Goal: Task Accomplishment & Management: Use online tool/utility

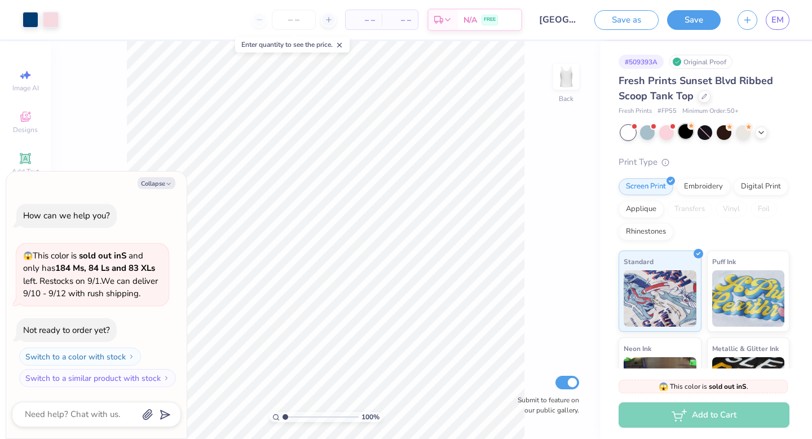
click at [682, 133] on div at bounding box center [685, 131] width 15 height 15
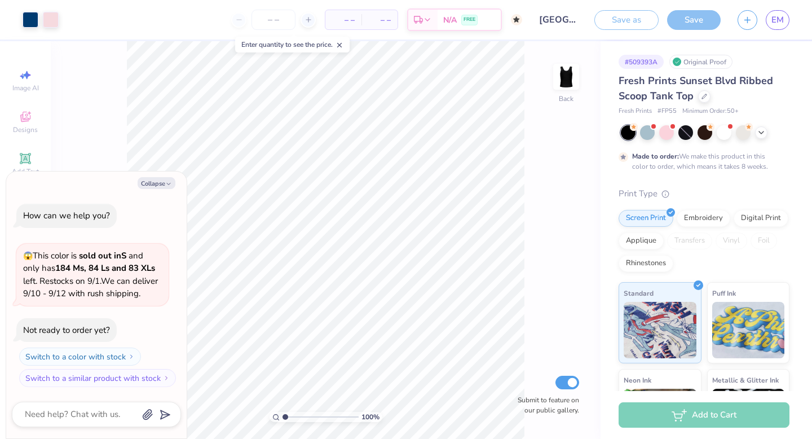
scroll to position [22, 0]
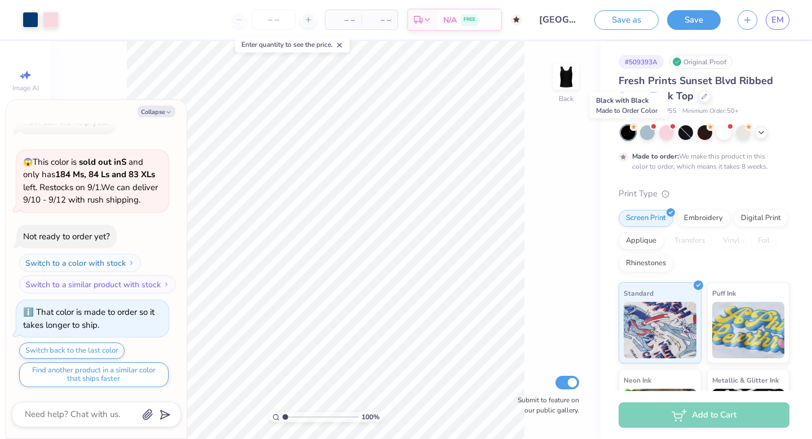
click at [630, 133] on div at bounding box center [628, 132] width 15 height 15
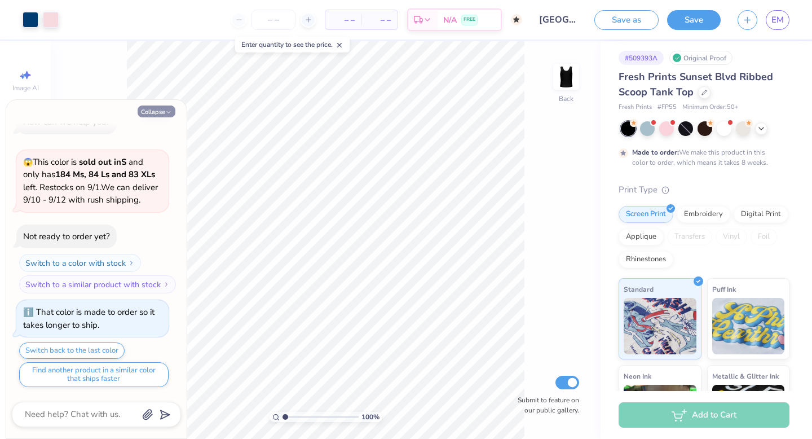
click at [161, 112] on button "Collapse" at bounding box center [157, 111] width 38 height 12
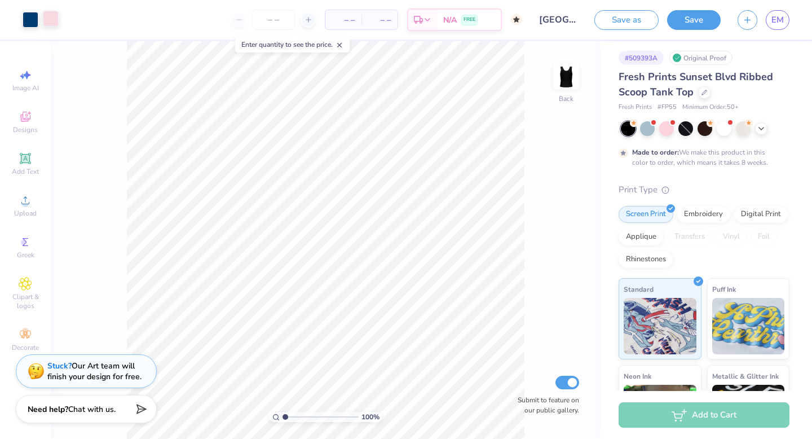
click at [54, 19] on div at bounding box center [51, 19] width 16 height 16
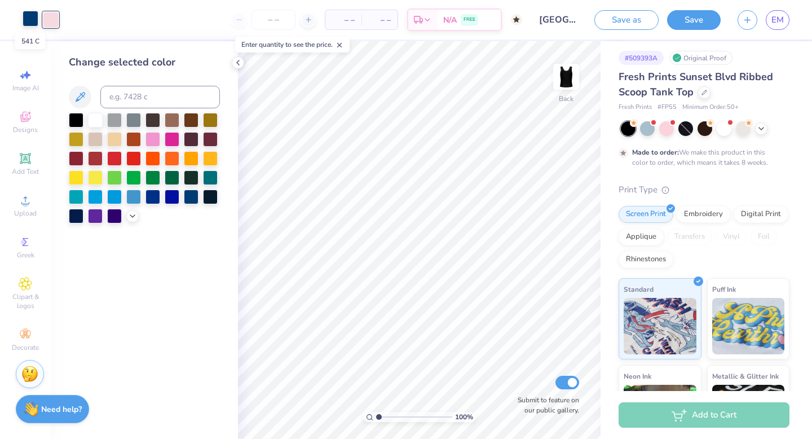
click at [30, 16] on div at bounding box center [31, 19] width 16 height 16
click at [100, 121] on div at bounding box center [95, 119] width 15 height 15
click at [46, 15] on div at bounding box center [51, 19] width 16 height 16
click at [78, 121] on div at bounding box center [76, 119] width 15 height 15
click at [193, 318] on div "Change selected color" at bounding box center [144, 240] width 187 height 398
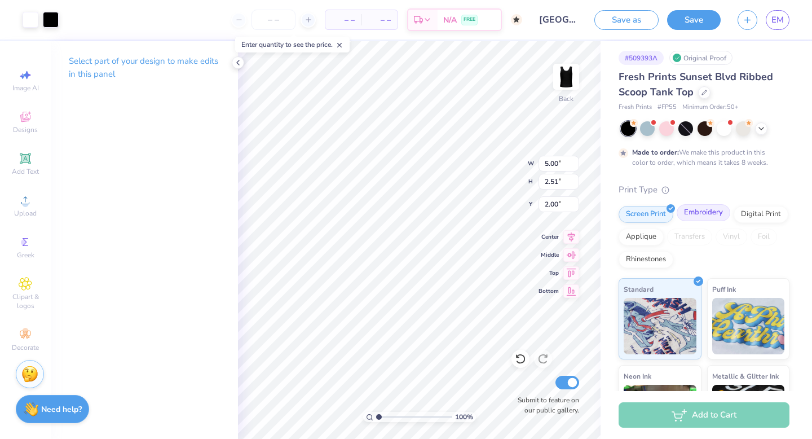
click at [708, 212] on div "Embroidery" at bounding box center [704, 212] width 54 height 17
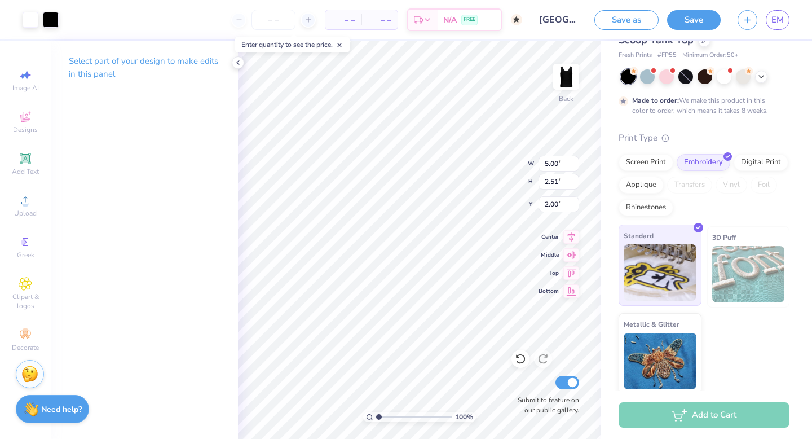
scroll to position [59, 0]
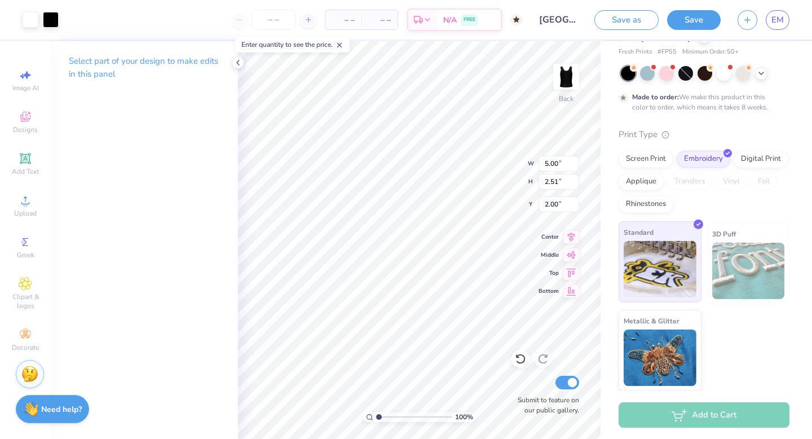
click at [652, 276] on img at bounding box center [660, 269] width 73 height 56
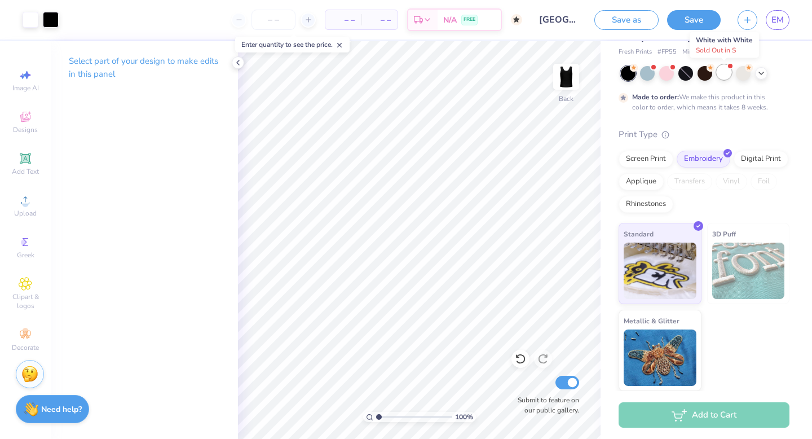
click at [727, 73] on div at bounding box center [724, 72] width 15 height 15
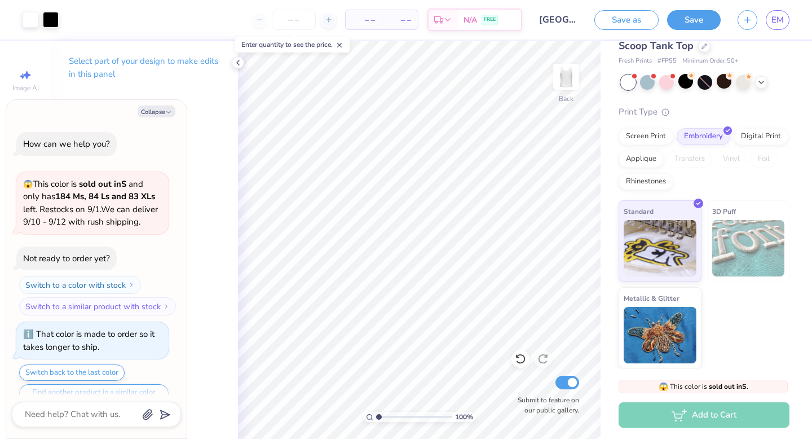
scroll to position [237, 0]
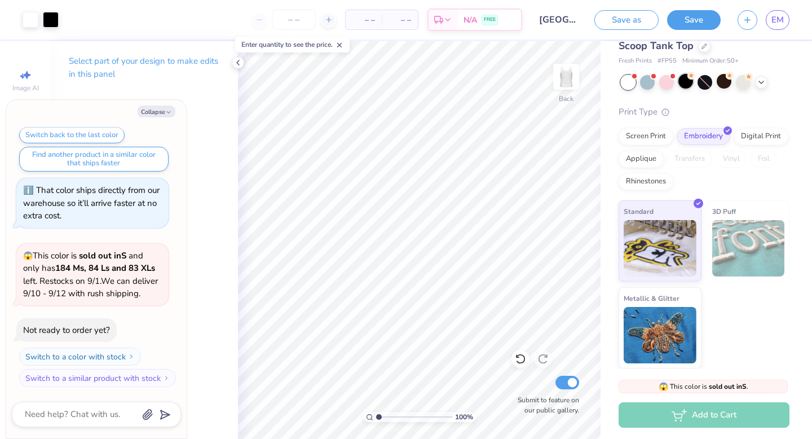
click at [685, 82] on div at bounding box center [685, 81] width 15 height 15
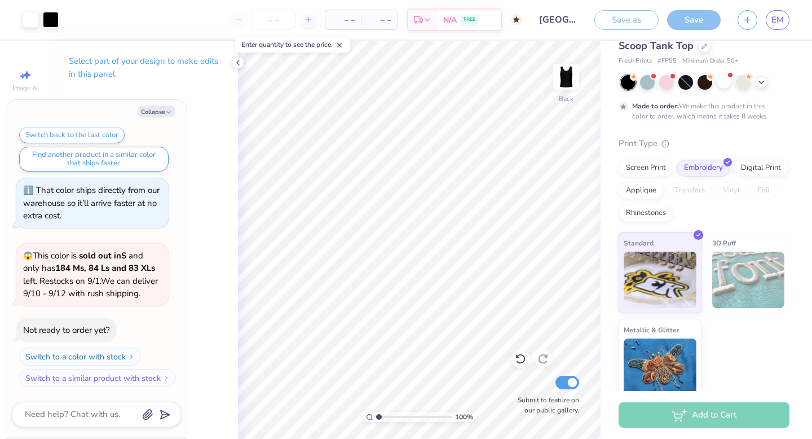
scroll to position [331, 0]
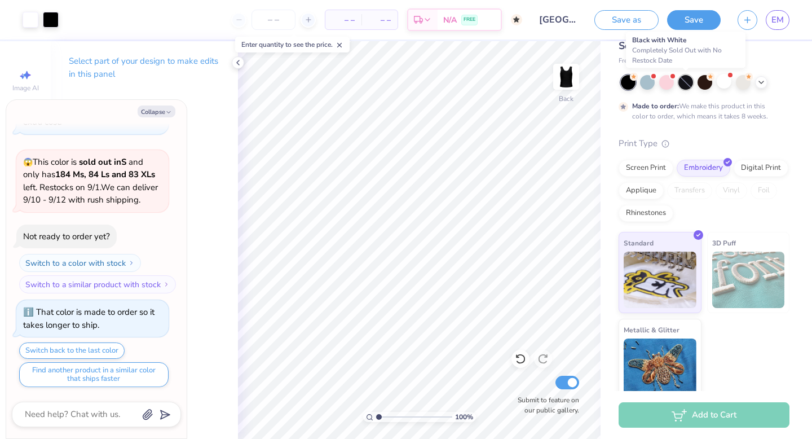
click at [690, 83] on div at bounding box center [685, 82] width 15 height 15
click at [629, 83] on div at bounding box center [628, 82] width 15 height 15
click at [686, 80] on div at bounding box center [685, 82] width 15 height 15
click at [627, 89] on div at bounding box center [628, 82] width 15 height 15
type textarea "x"
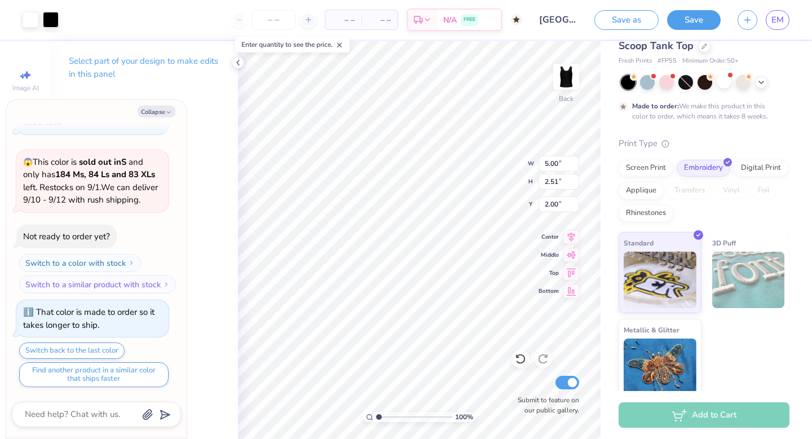
type input "1.22"
type textarea "x"
type input "1.21"
type textarea "x"
type input "1.20"
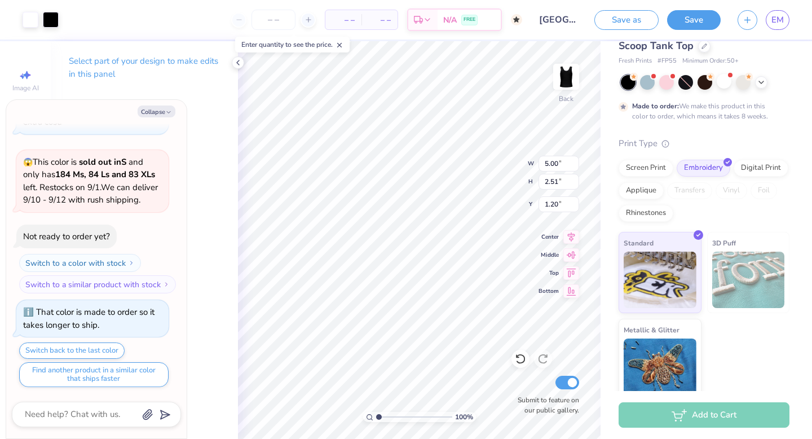
type textarea "x"
type input "1.19"
type textarea "x"
type input "1.18"
click at [488, 161] on div "100 % Back W 2.12 2.12 " H 2.51 2.51 " Y 1.18 1.18 " Center Middle Top Bottom S…" at bounding box center [419, 240] width 363 height 398
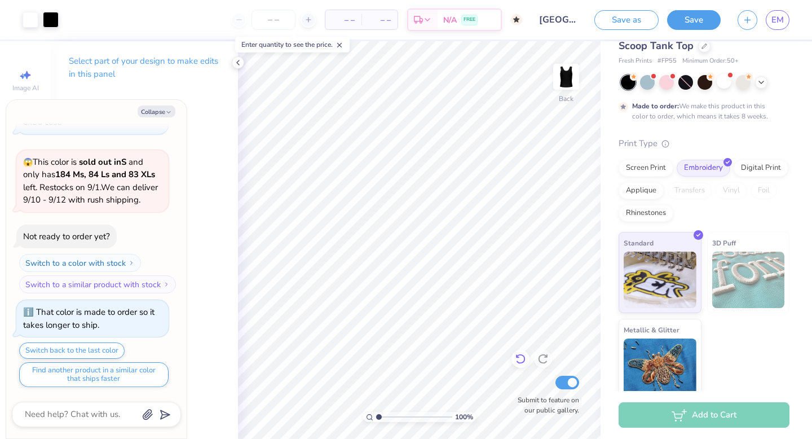
click at [518, 355] on icon at bounding box center [520, 359] width 10 height 10
click at [520, 359] on icon at bounding box center [520, 358] width 11 height 11
click at [526, 360] on div at bounding box center [520, 359] width 18 height 18
click at [544, 363] on icon at bounding box center [542, 358] width 11 height 11
type textarea "x"
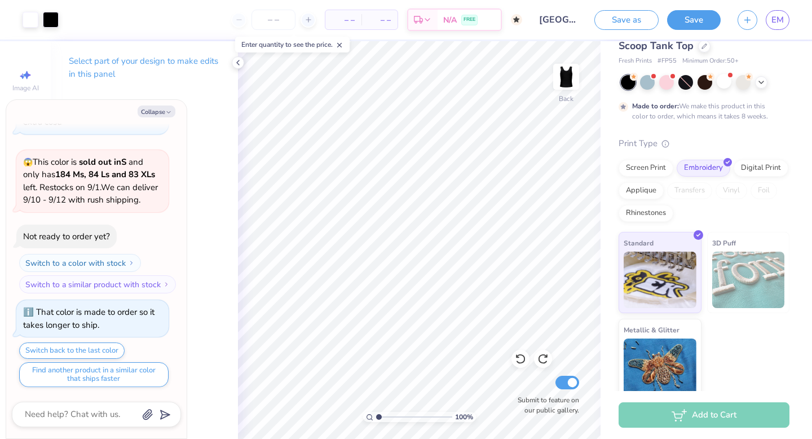
click at [342, 23] on span "– –" at bounding box center [343, 20] width 23 height 12
click at [307, 20] on icon at bounding box center [308, 20] width 8 height 8
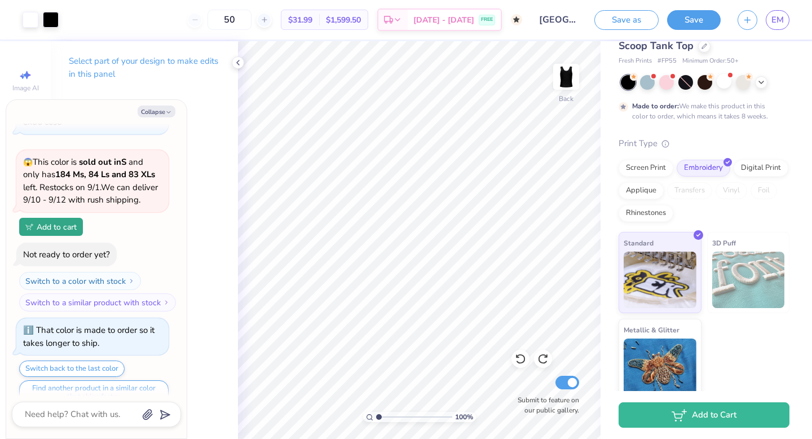
click at [214, 21] on div "50" at bounding box center [229, 20] width 85 height 20
click at [272, 20] on div at bounding box center [264, 19] width 15 height 15
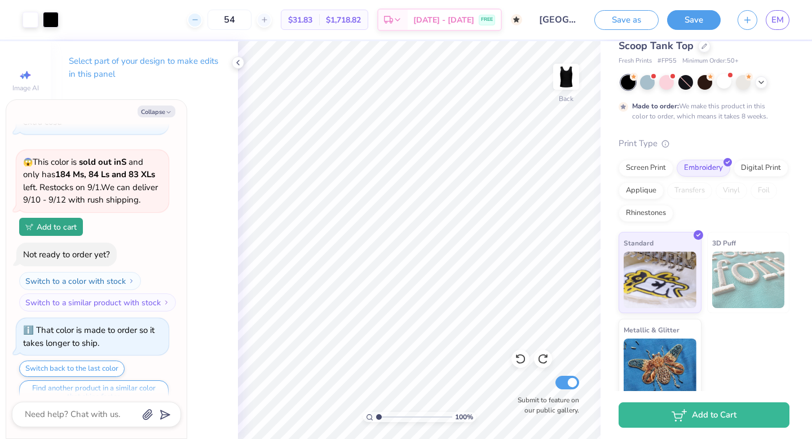
click at [199, 21] on icon at bounding box center [195, 20] width 8 height 8
type input "50"
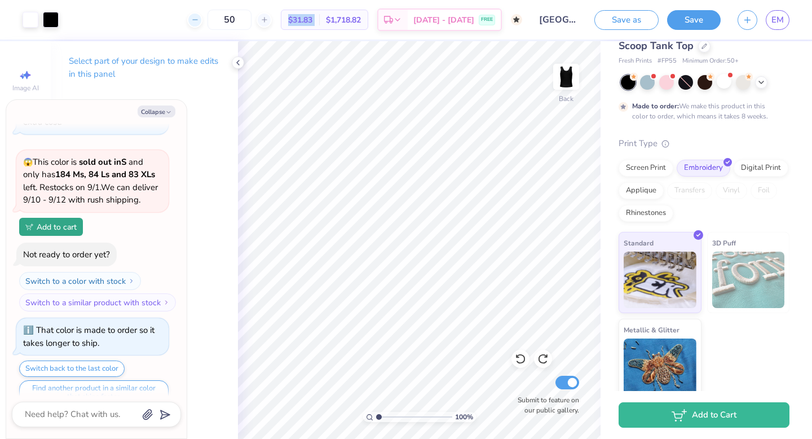
click at [211, 21] on div "50" at bounding box center [229, 20] width 85 height 20
click at [211, 21] on div "50 $31.83 Per Item $1,718.82 Total Est. Delivery Oct 18 - 21 FREE" at bounding box center [294, 19] width 455 height 39
click at [621, 26] on button "Save as" at bounding box center [626, 18] width 64 height 20
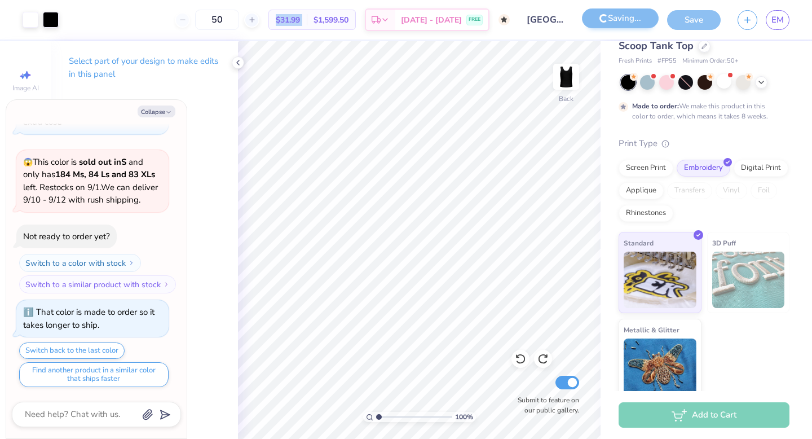
scroll to position [349, 0]
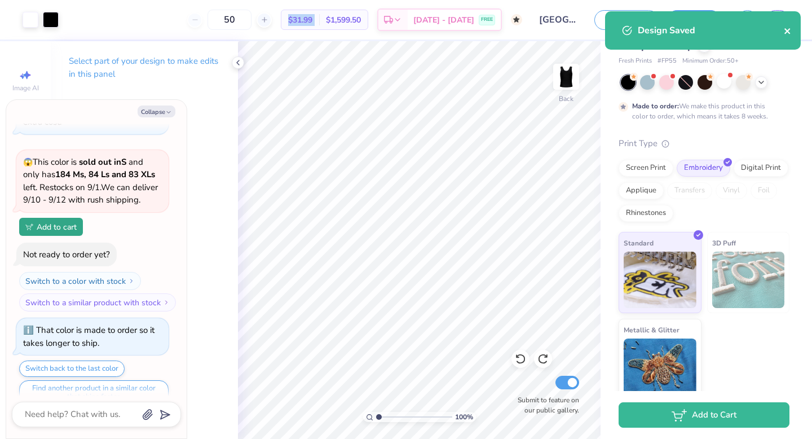
click at [786, 30] on icon "close" at bounding box center [787, 31] width 6 height 6
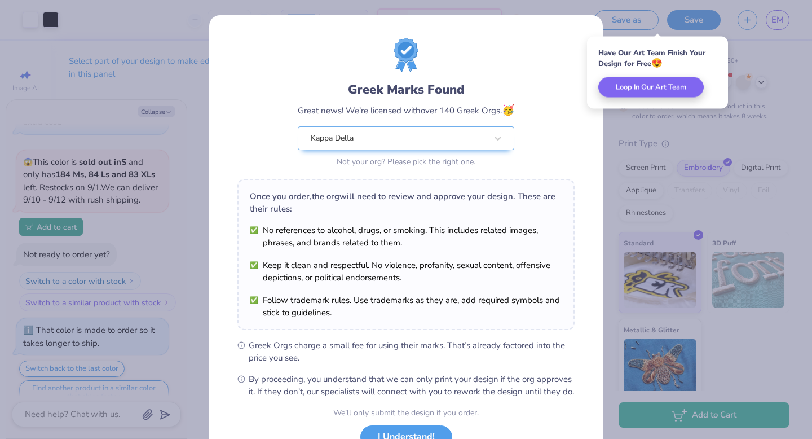
scroll to position [89, 0]
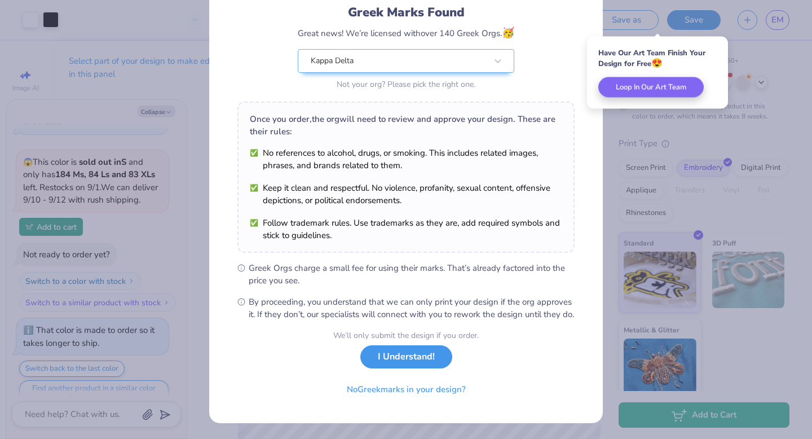
click at [421, 353] on button "I Understand!" at bounding box center [406, 356] width 92 height 23
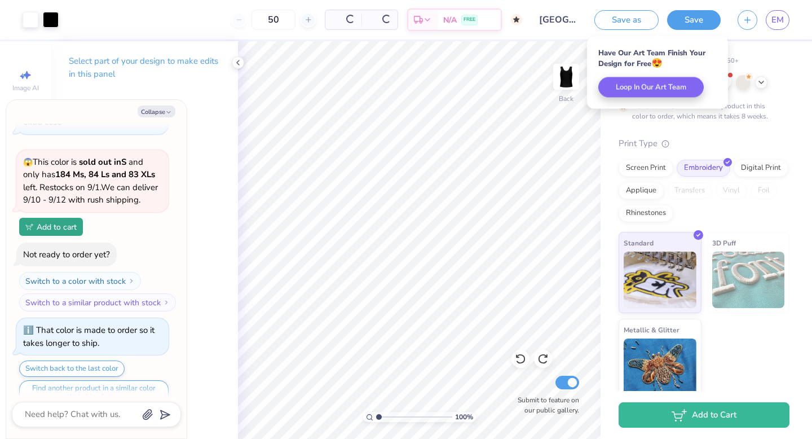
scroll to position [0, 0]
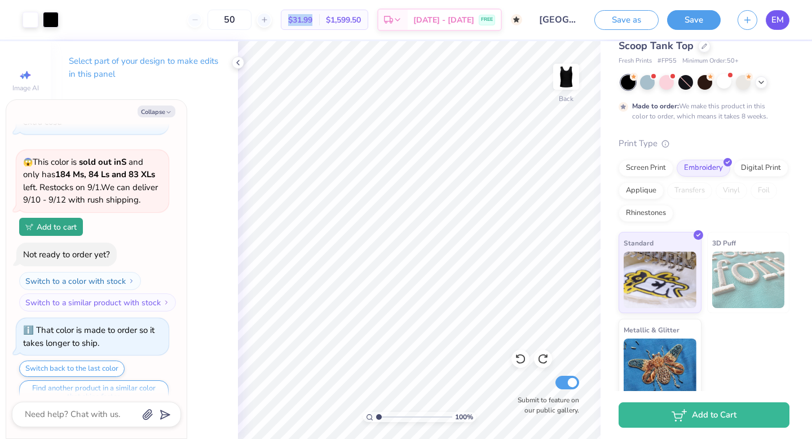
click at [778, 25] on span "EM" at bounding box center [777, 20] width 12 height 13
type textarea "x"
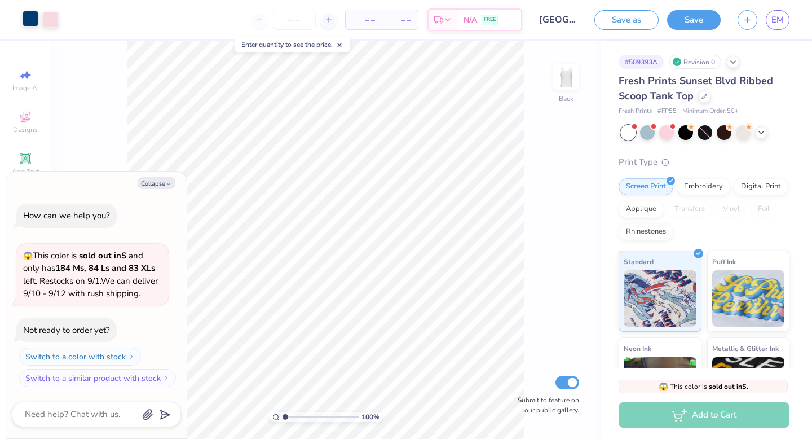
click at [30, 20] on div at bounding box center [31, 19] width 16 height 16
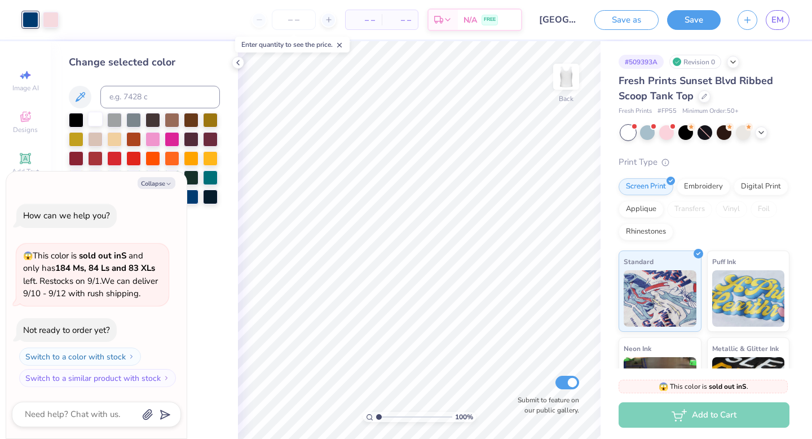
click at [92, 120] on div at bounding box center [95, 119] width 15 height 15
click at [50, 17] on div at bounding box center [51, 19] width 16 height 16
click at [78, 118] on div at bounding box center [76, 119] width 15 height 15
click at [702, 91] on div at bounding box center [704, 95] width 12 height 12
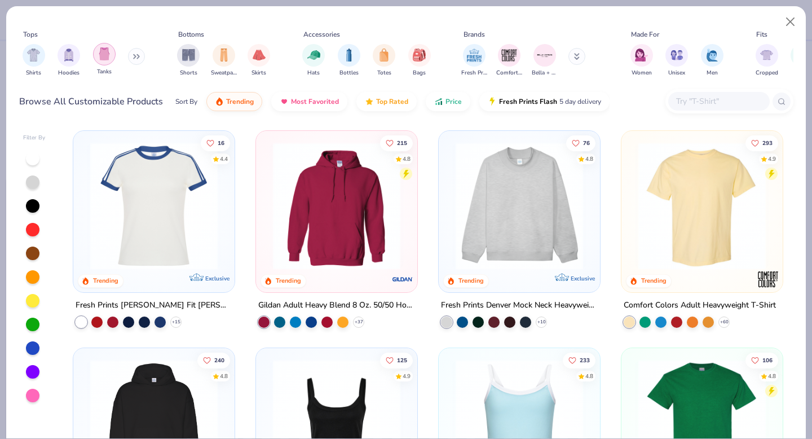
click at [104, 58] on img "filter for Tanks" at bounding box center [104, 53] width 12 height 13
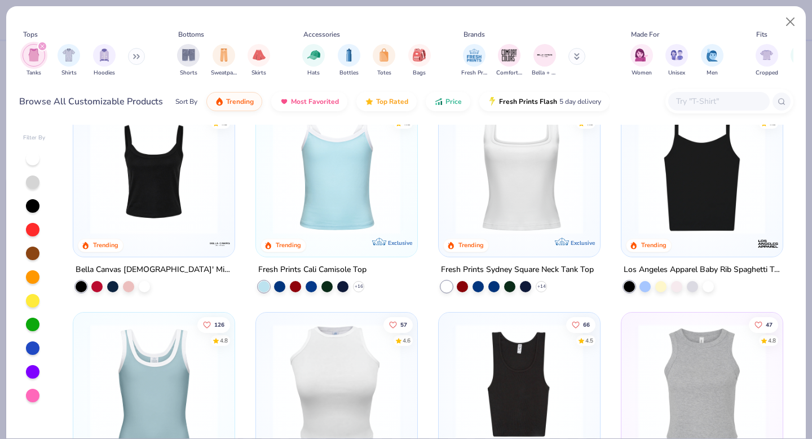
scroll to position [53, 0]
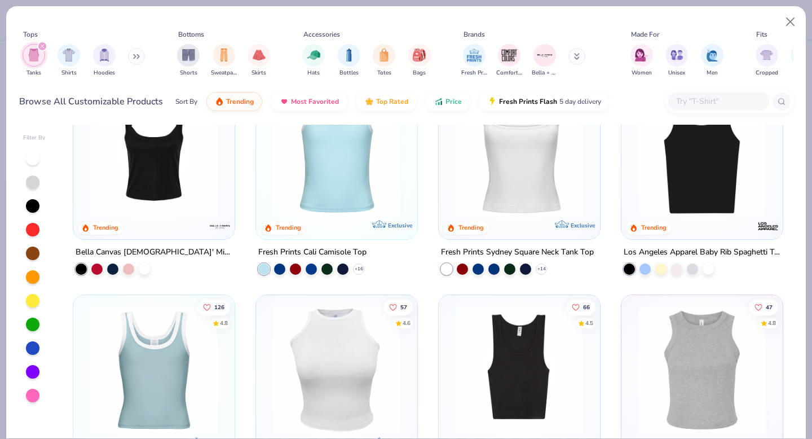
click at [373, 181] on img at bounding box center [336, 152] width 139 height 127
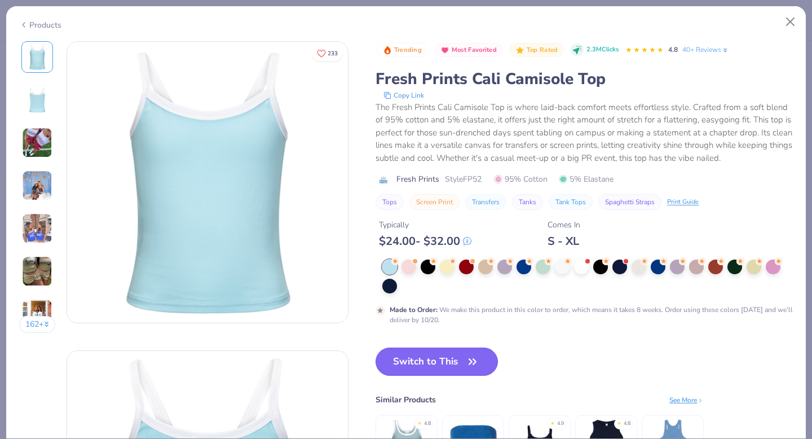
click at [443, 356] on button "Switch to This" at bounding box center [437, 361] width 122 height 28
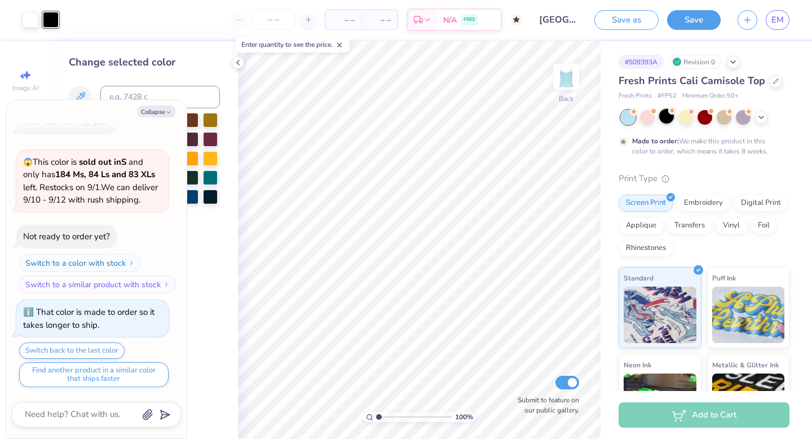
click at [670, 114] on div at bounding box center [666, 116] width 15 height 15
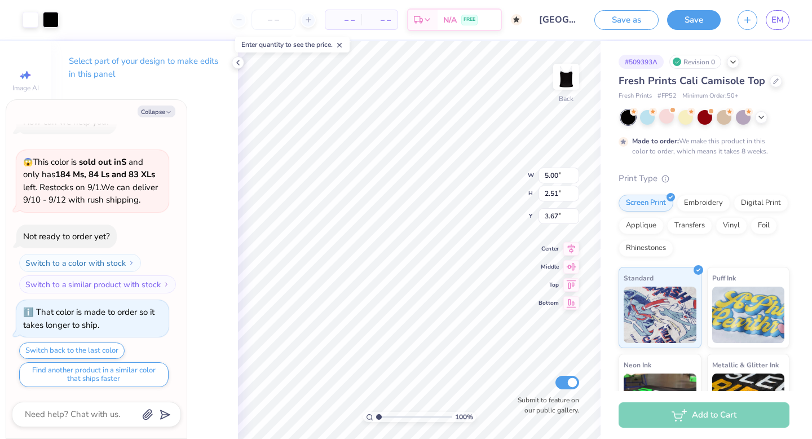
type textarea "x"
type input "1.64"
type textarea "x"
type input "5.84"
type input "2.94"
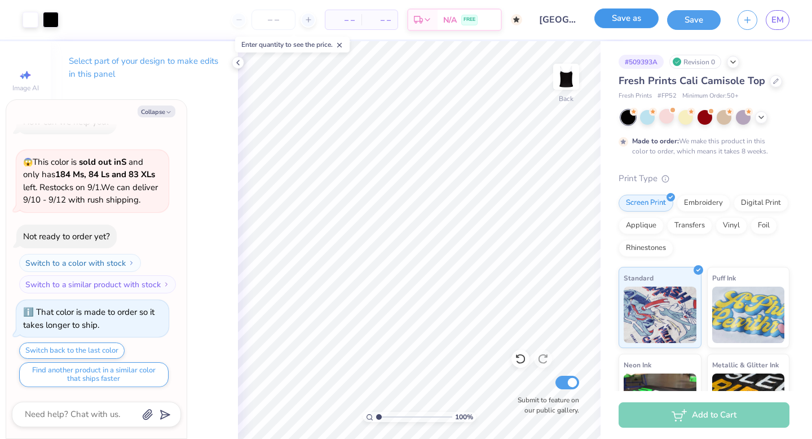
click at [642, 25] on button "Save as" at bounding box center [626, 18] width 64 height 20
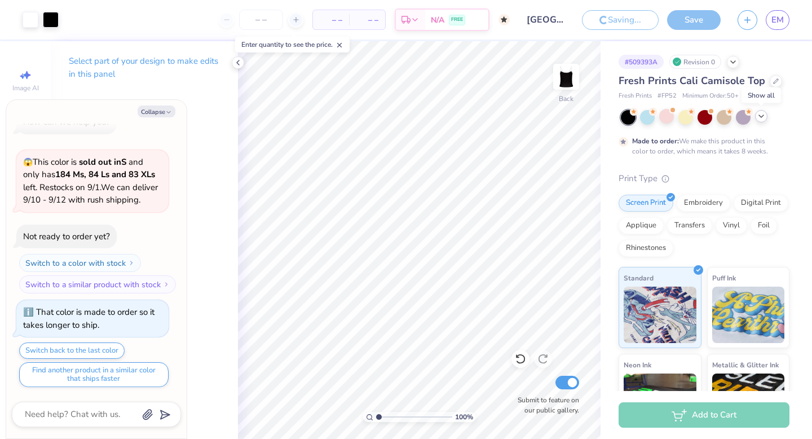
click at [763, 118] on icon at bounding box center [761, 116] width 9 height 9
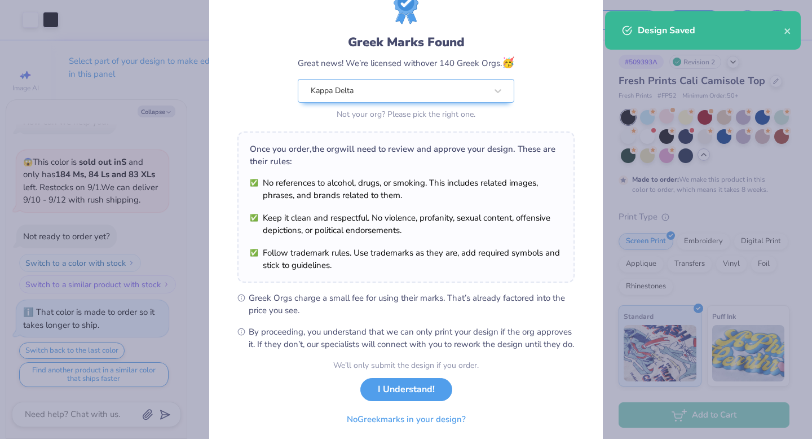
scroll to position [89, 0]
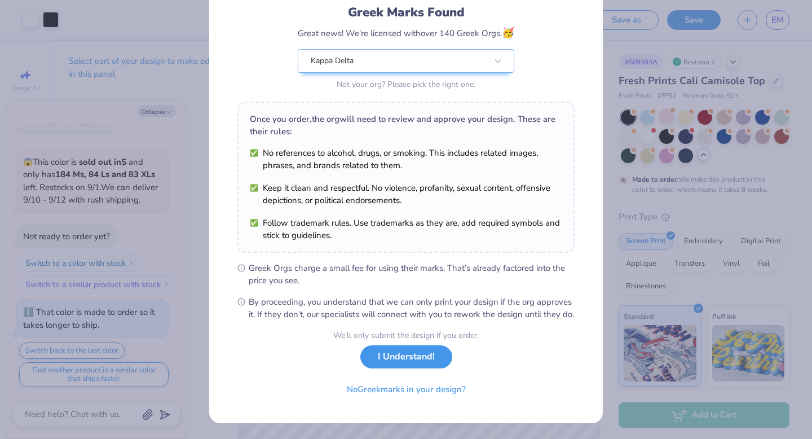
click at [418, 354] on button "I Understand!" at bounding box center [406, 356] width 92 height 23
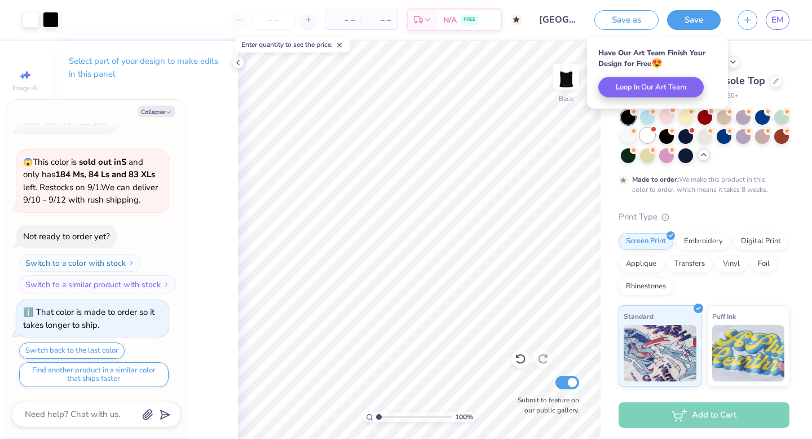
click at [650, 140] on div at bounding box center [647, 135] width 15 height 15
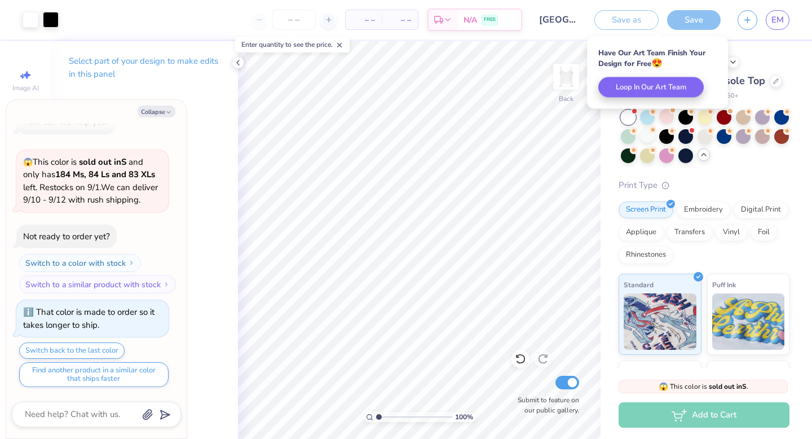
scroll to position [250, 0]
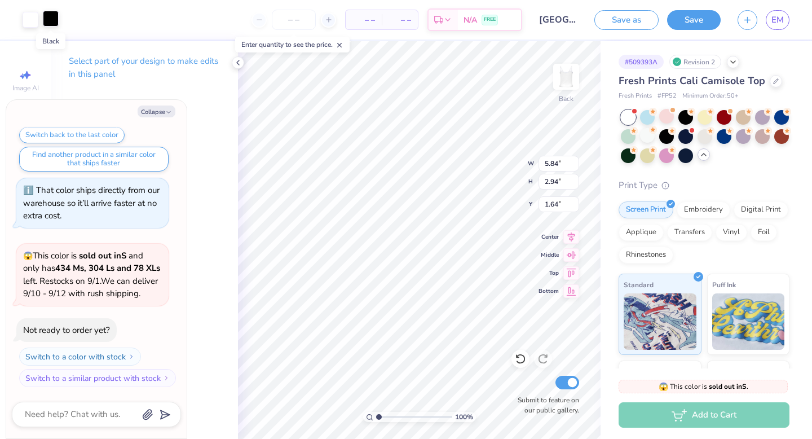
click at [51, 23] on div at bounding box center [51, 19] width 16 height 16
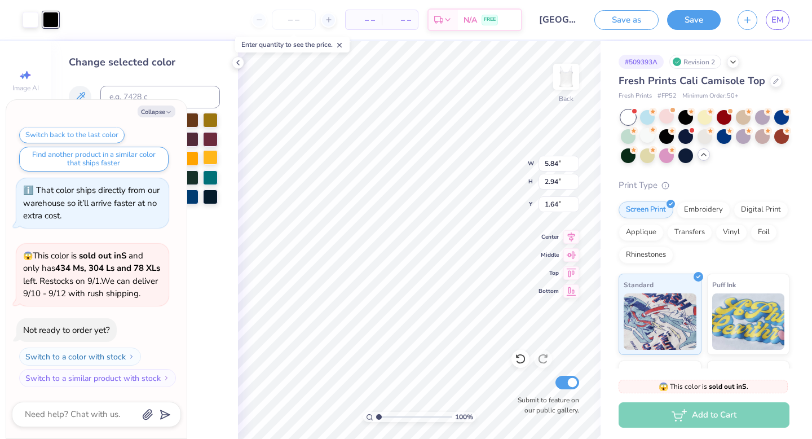
click at [213, 157] on div at bounding box center [210, 157] width 15 height 15
click at [32, 18] on div at bounding box center [31, 19] width 16 height 16
click at [162, 112] on button "Collapse" at bounding box center [157, 111] width 38 height 12
type textarea "x"
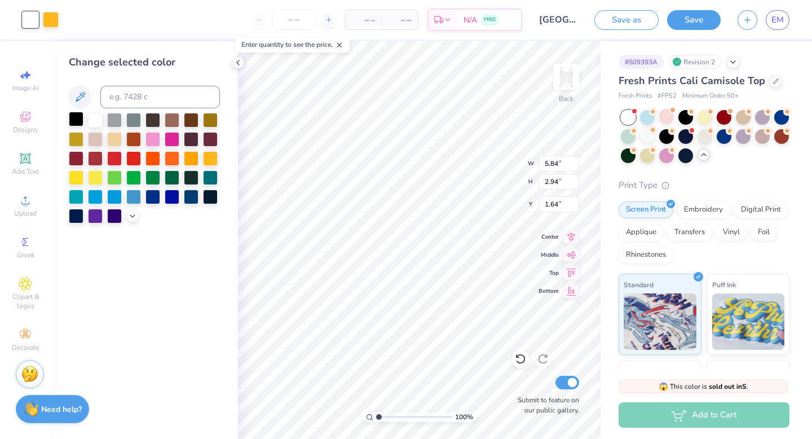
click at [80, 122] on div at bounding box center [76, 119] width 15 height 15
click at [55, 25] on div at bounding box center [51, 19] width 16 height 16
click at [96, 126] on div at bounding box center [95, 119] width 15 height 15
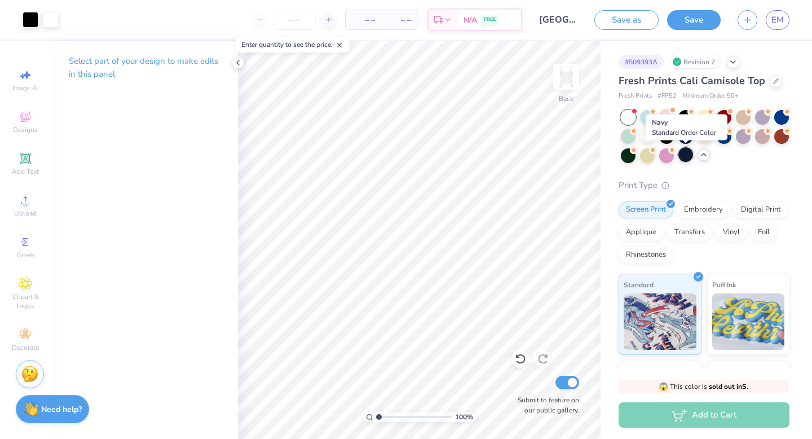
click at [689, 154] on div at bounding box center [685, 154] width 15 height 15
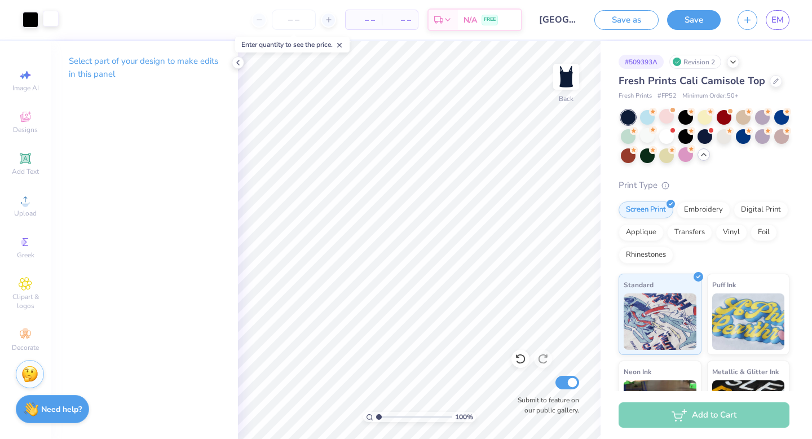
click at [46, 17] on div at bounding box center [51, 19] width 16 height 16
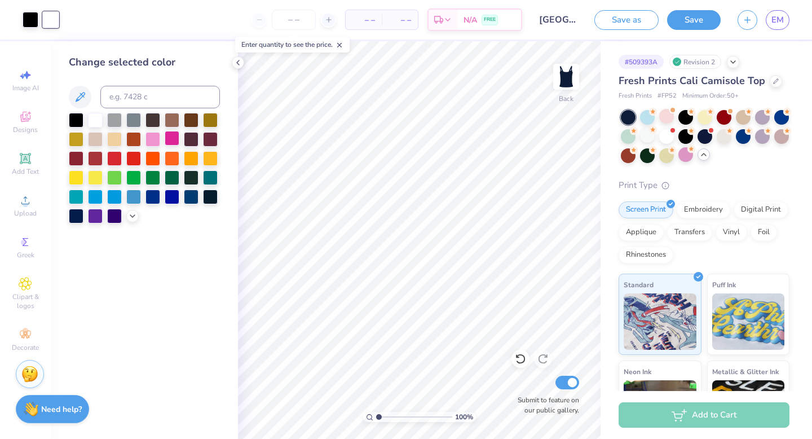
click at [175, 138] on div at bounding box center [172, 138] width 15 height 15
click at [29, 17] on div at bounding box center [31, 19] width 16 height 16
click at [95, 118] on div at bounding box center [95, 119] width 15 height 15
click at [48, 21] on div at bounding box center [51, 19] width 16 height 16
click at [75, 114] on div at bounding box center [76, 119] width 15 height 15
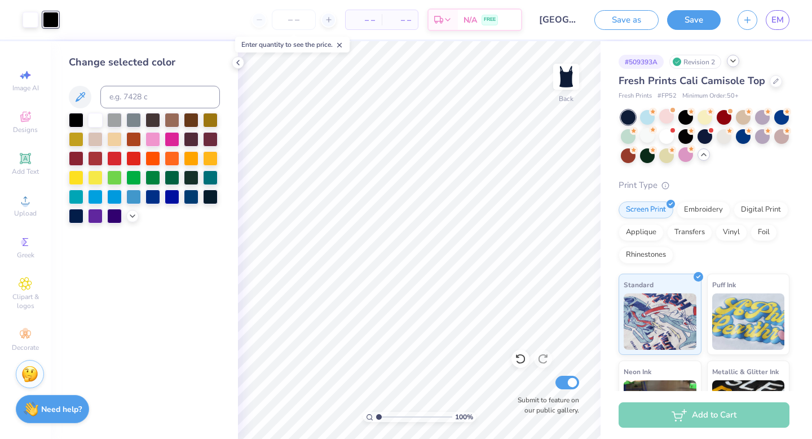
click at [738, 65] on div "# 509393A Revision 2" at bounding box center [704, 62] width 171 height 14
click at [775, 82] on icon at bounding box center [776, 80] width 6 height 6
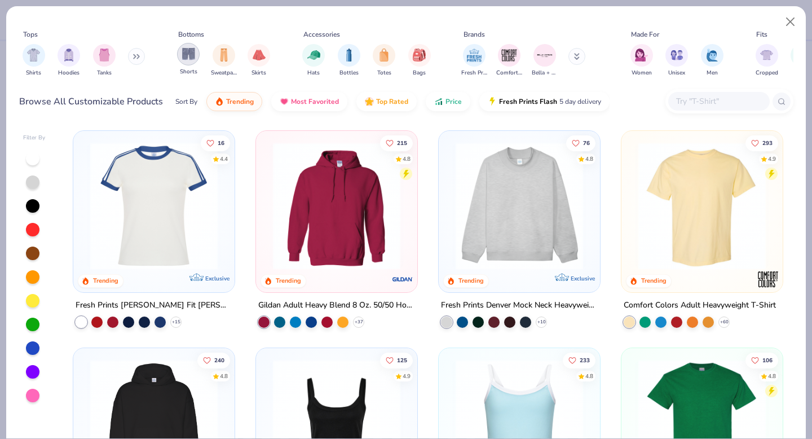
click at [186, 58] on img "filter for Shorts" at bounding box center [188, 53] width 13 height 13
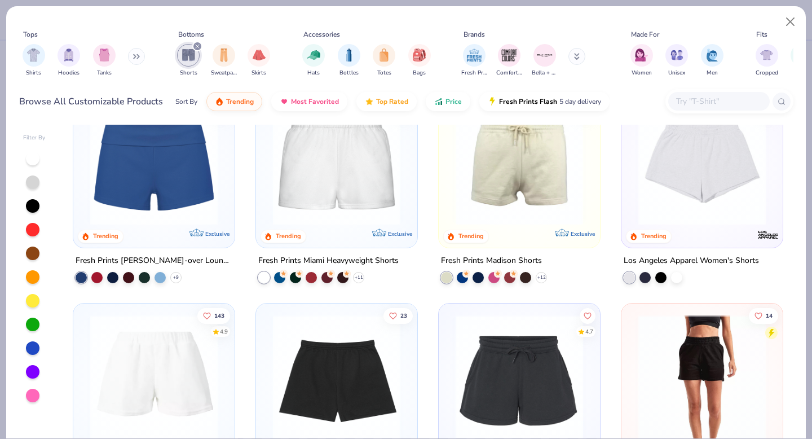
scroll to position [48, 0]
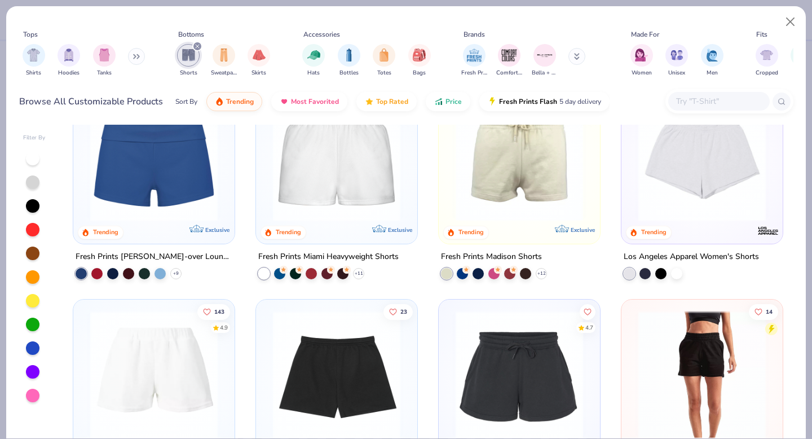
click at [510, 182] on img at bounding box center [519, 157] width 139 height 127
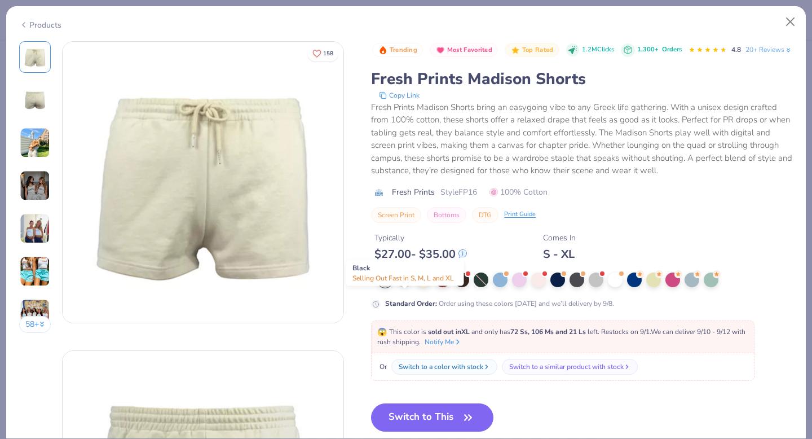
click at [409, 286] on div at bounding box center [404, 278] width 15 height 15
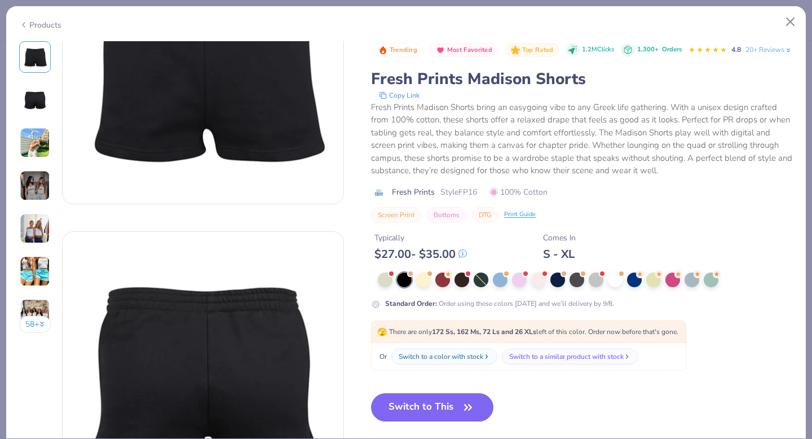
scroll to position [154, 0]
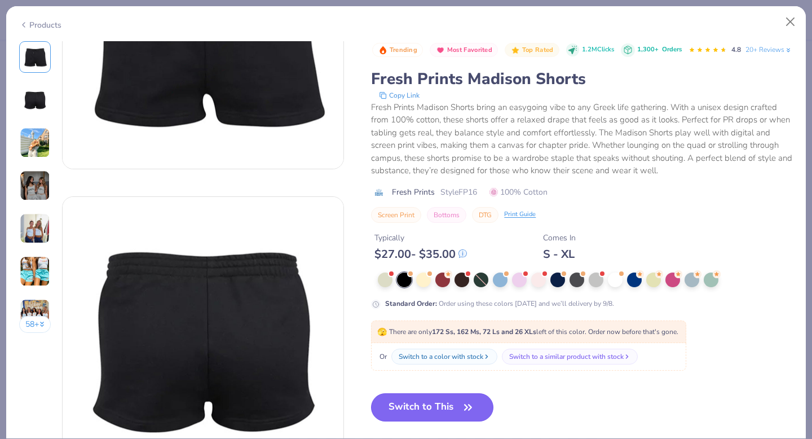
click at [429, 421] on button "Switch to This" at bounding box center [432, 407] width 122 height 28
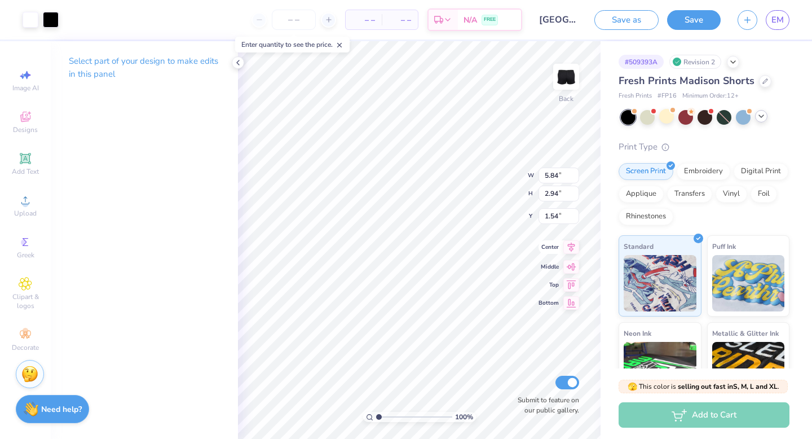
type input "7.09"
type input "4.21"
type input "2.12"
type input "7.91"
type input "3.19"
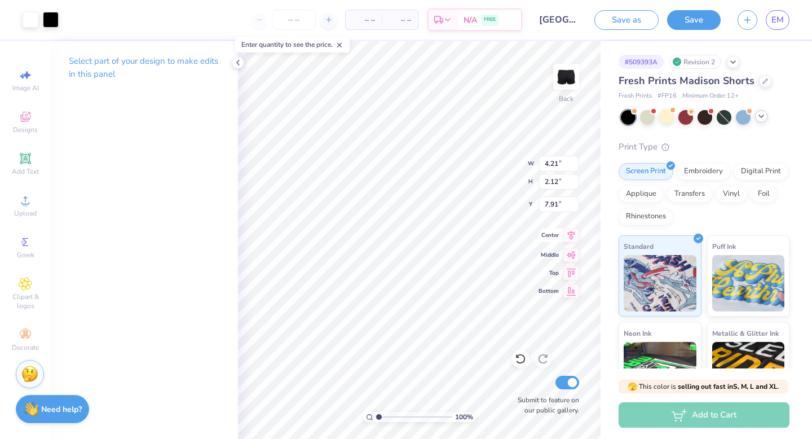
type input "1.60"
type input "8.35"
click at [614, 358] on div "Art colors – – Per Item – – Total Est. Delivery N/A FREE Design Title Universit…" at bounding box center [406, 219] width 812 height 439
type input "8.44"
click at [641, 20] on button "Save as" at bounding box center [626, 18] width 64 height 20
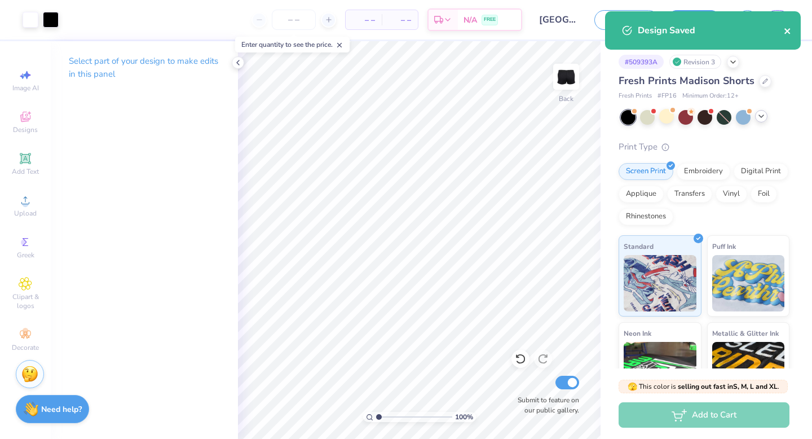
click at [791, 29] on icon "close" at bounding box center [788, 31] width 8 height 9
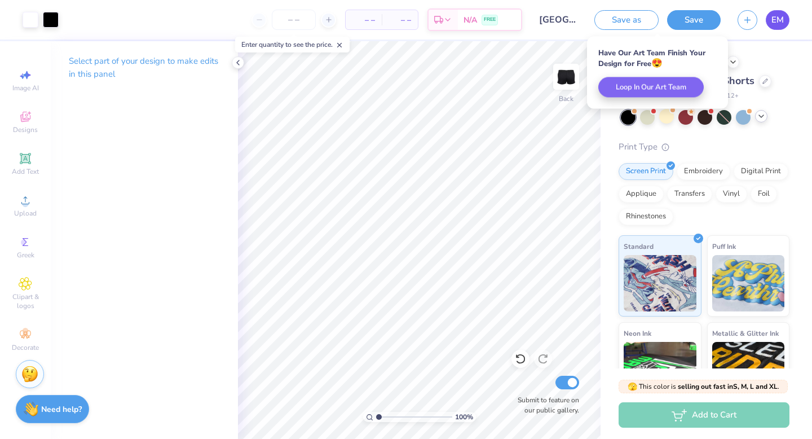
click at [779, 27] on link "EM" at bounding box center [778, 20] width 24 height 20
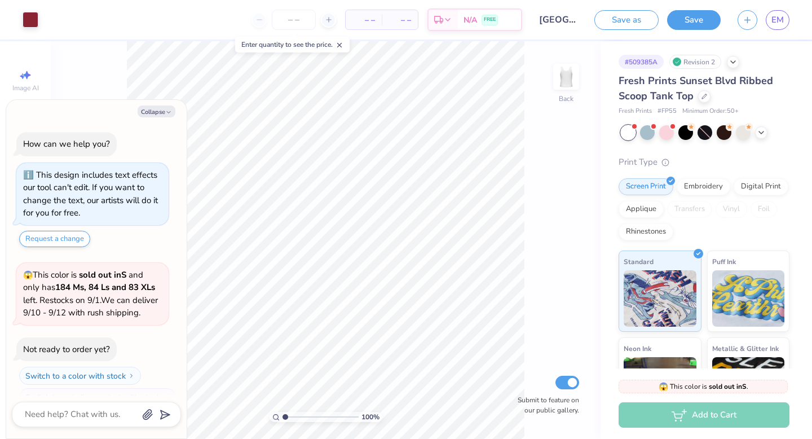
scroll to position [19, 0]
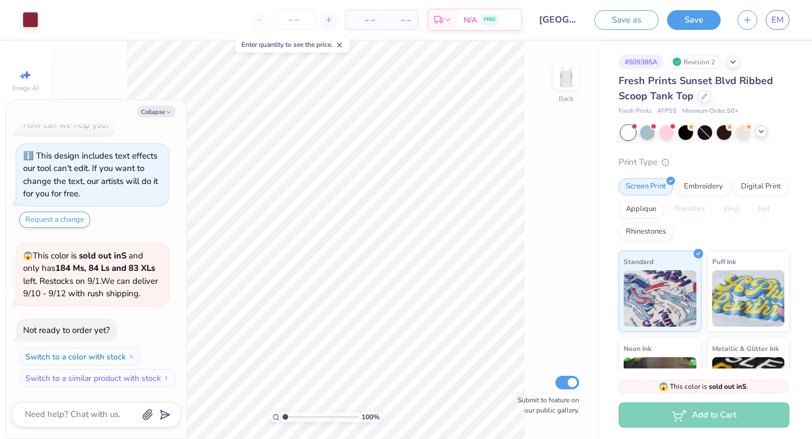
click at [766, 131] on div at bounding box center [761, 131] width 12 height 12
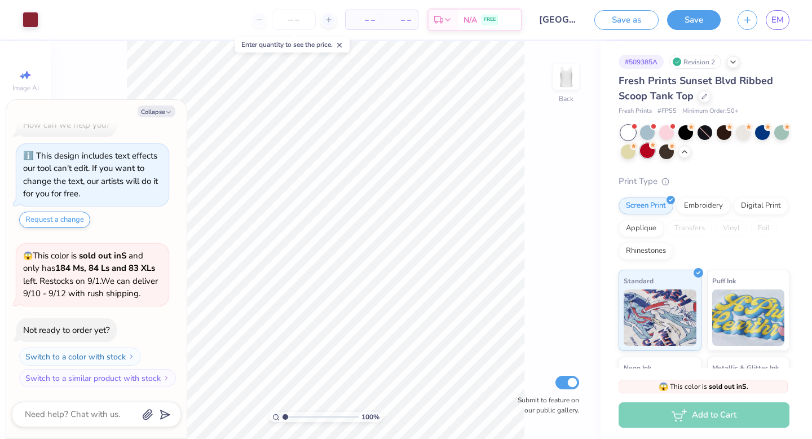
click at [643, 145] on div at bounding box center [647, 150] width 15 height 15
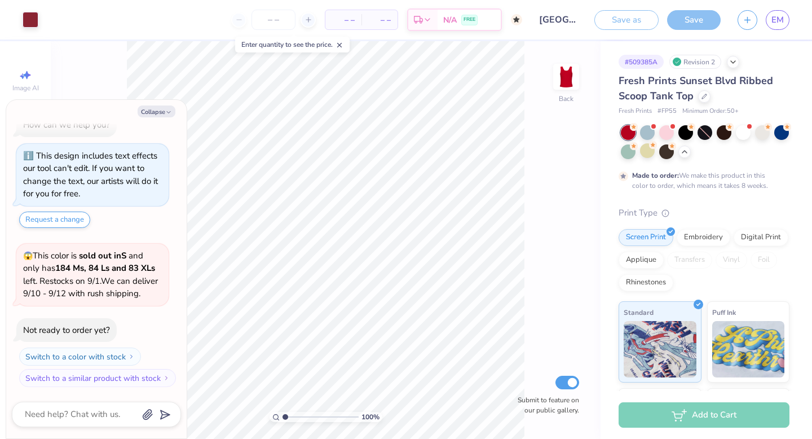
scroll to position [113, 0]
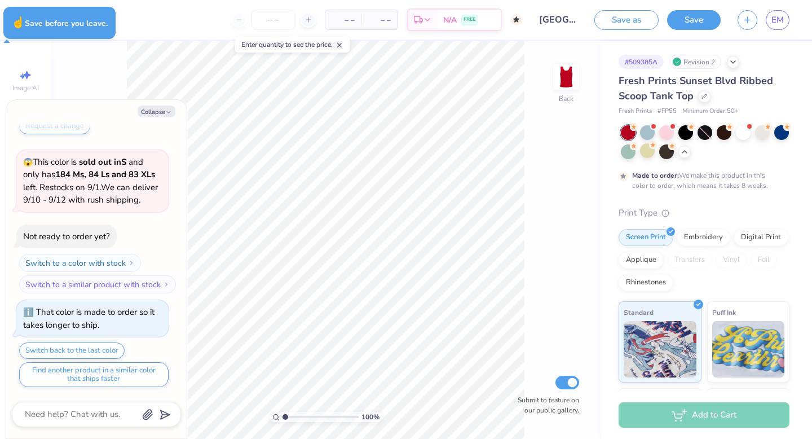
type textarea "x"
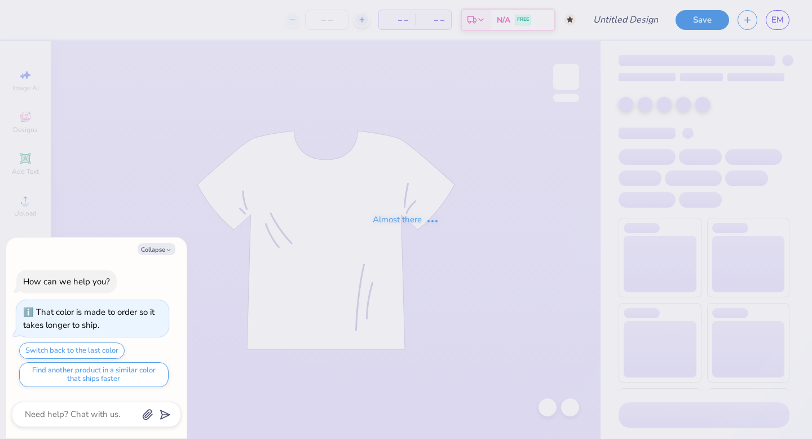
type textarea "x"
type input "[GEOGRAPHIC_DATA] : [PERSON_NAME]"
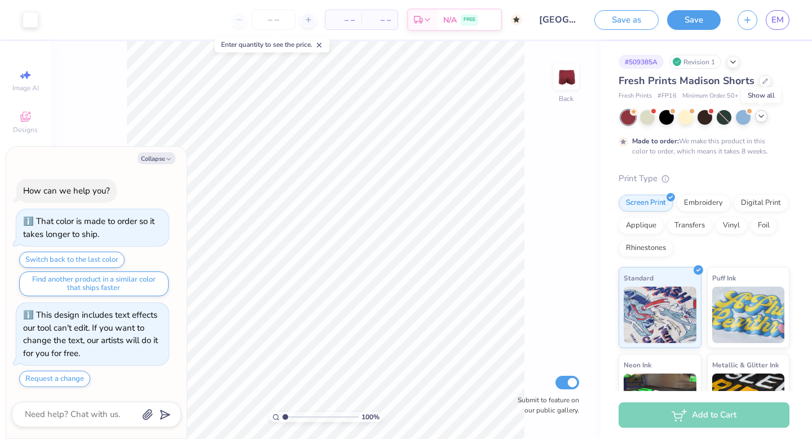
click at [757, 116] on icon at bounding box center [761, 116] width 9 height 9
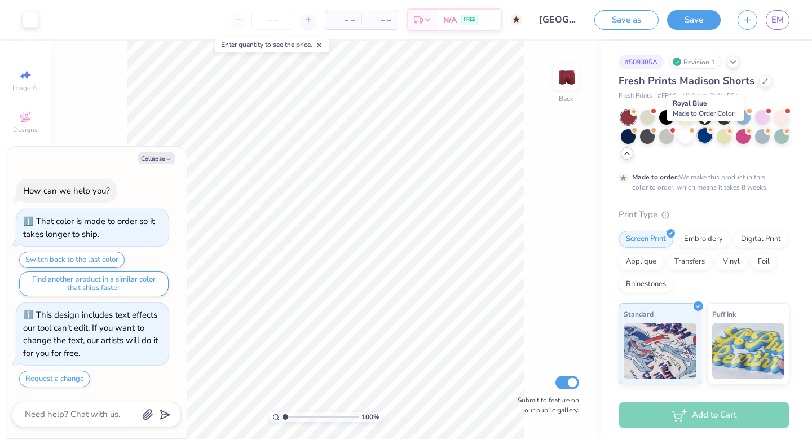
click at [709, 140] on div at bounding box center [705, 135] width 15 height 15
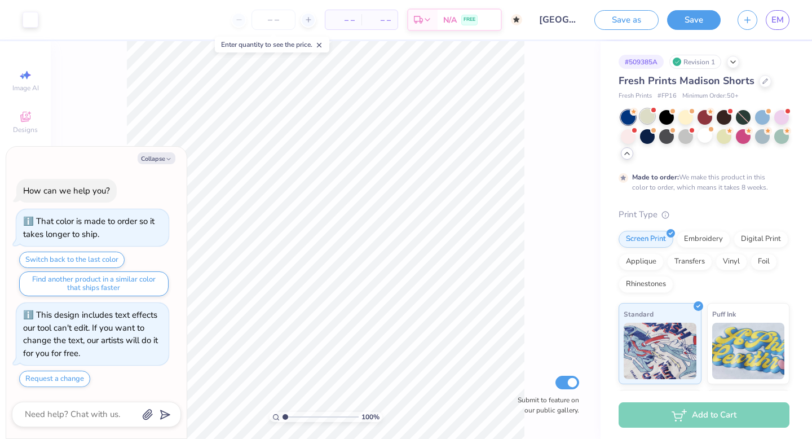
click at [643, 117] on div at bounding box center [647, 116] width 15 height 15
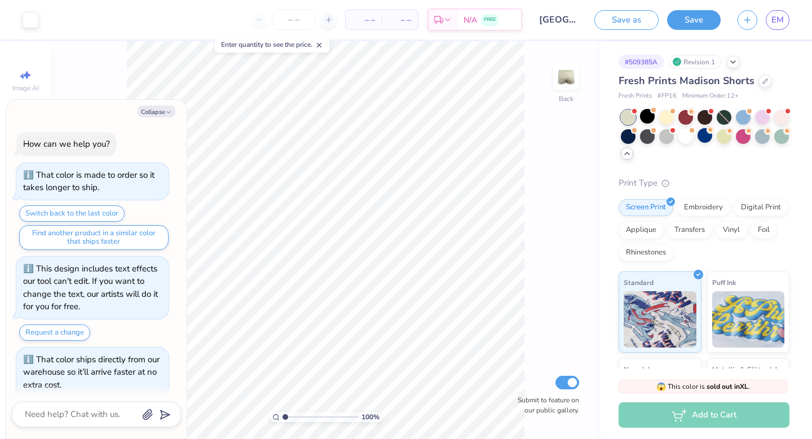
scroll to position [328, 0]
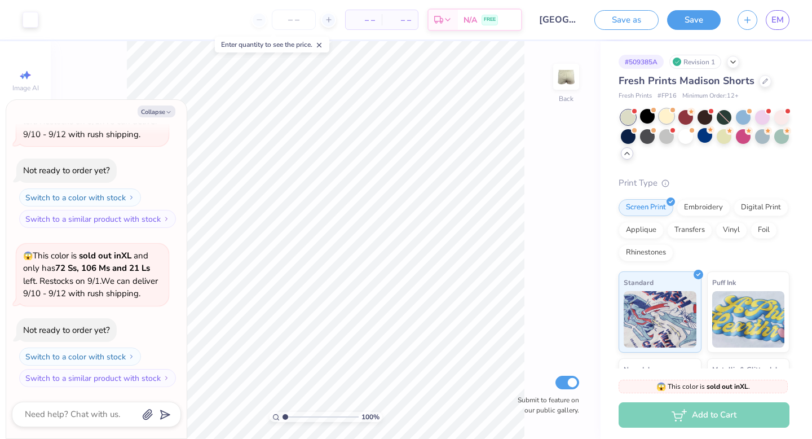
click at [668, 113] on div at bounding box center [666, 116] width 15 height 15
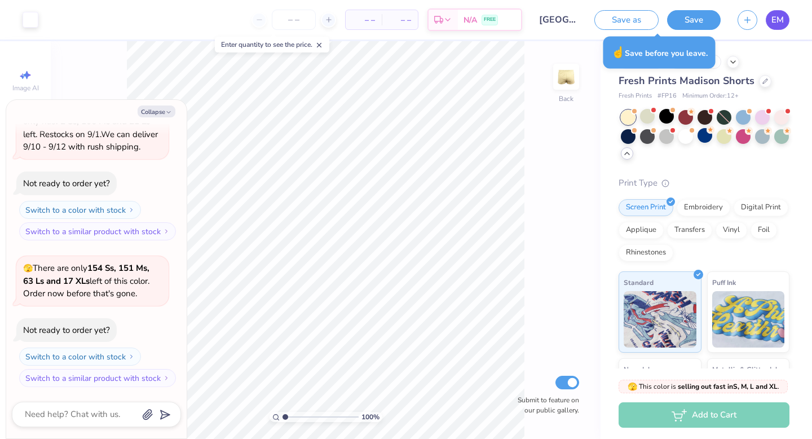
click at [776, 24] on span "EM" at bounding box center [777, 20] width 12 height 13
type textarea "x"
